Goal: Transaction & Acquisition: Purchase product/service

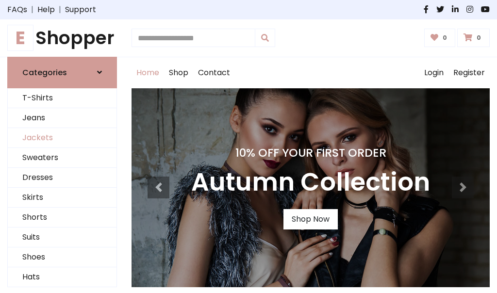
click at [62, 138] on link "Jackets" at bounding box center [62, 138] width 109 height 20
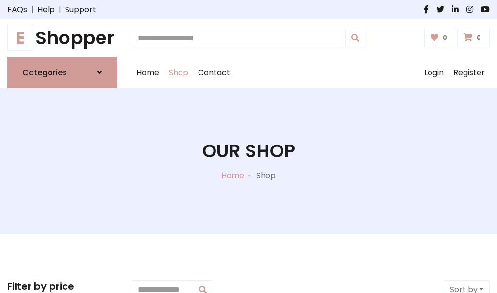
scroll to position [439, 0]
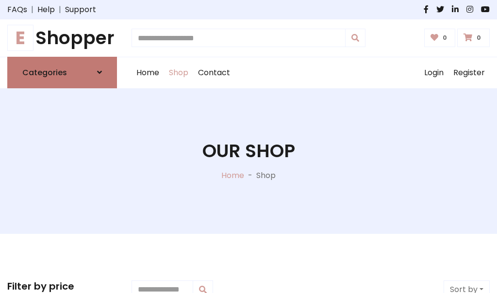
click at [62, 72] on h6 "Categories" at bounding box center [44, 72] width 45 height 9
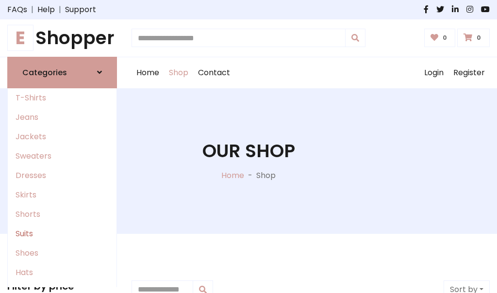
click at [62, 234] on link "Suits" at bounding box center [62, 233] width 109 height 19
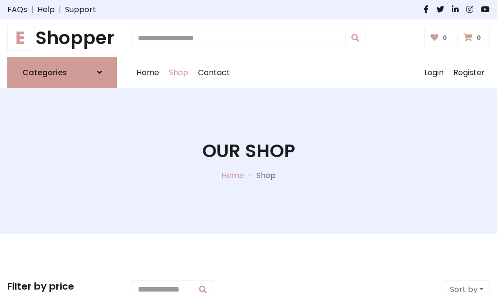
scroll to position [702, 0]
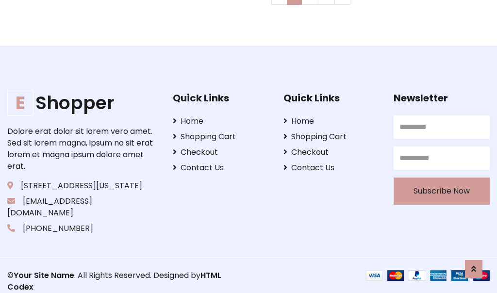
scroll to position [0, 0]
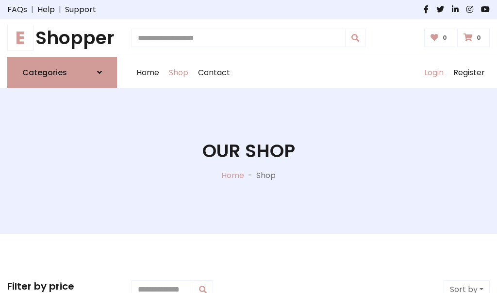
click at [434, 72] on link "Login" at bounding box center [434, 72] width 29 height 31
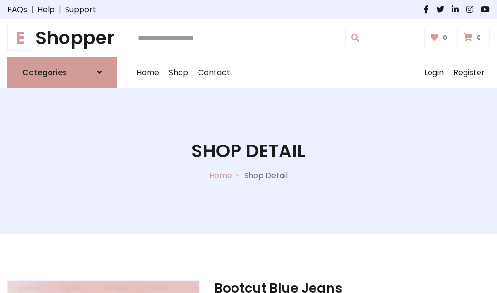
scroll to position [908, 0]
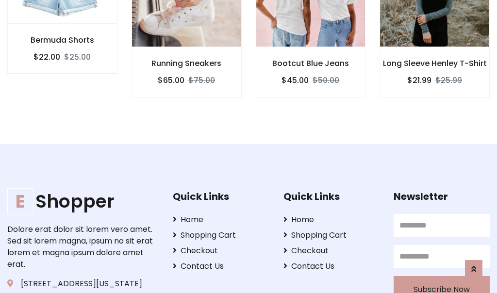
scroll to position [907, 0]
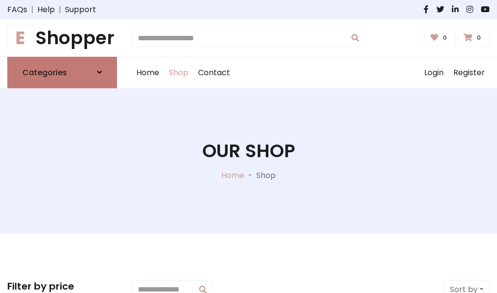
click at [100, 72] on icon at bounding box center [99, 72] width 5 height 8
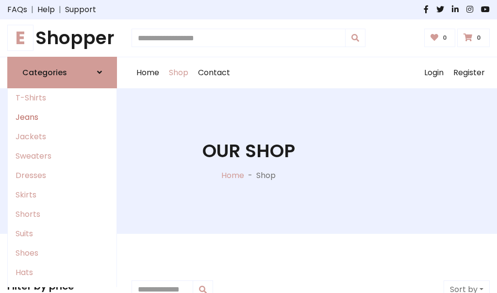
click at [62, 117] on link "Jeans" at bounding box center [62, 117] width 109 height 19
